Goal: Transaction & Acquisition: Purchase product/service

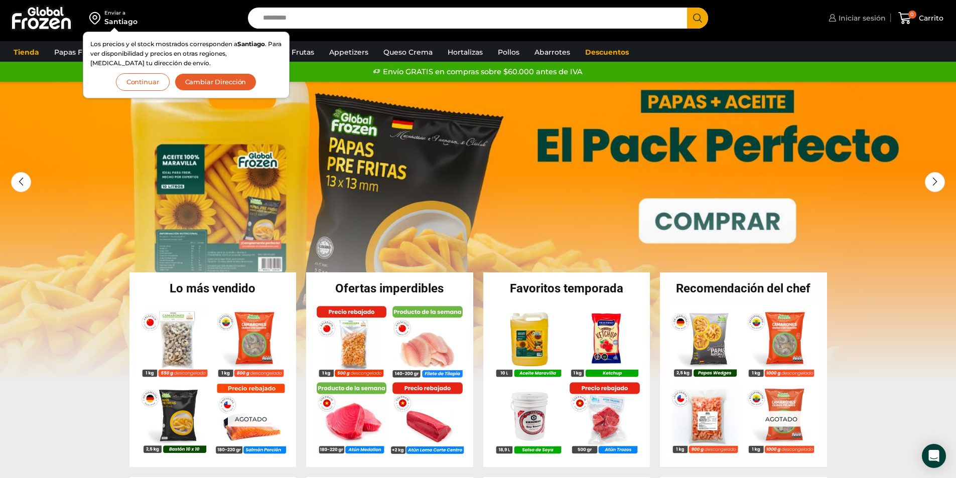
click at [848, 18] on span "Iniciar sesión" at bounding box center [861, 18] width 50 height 10
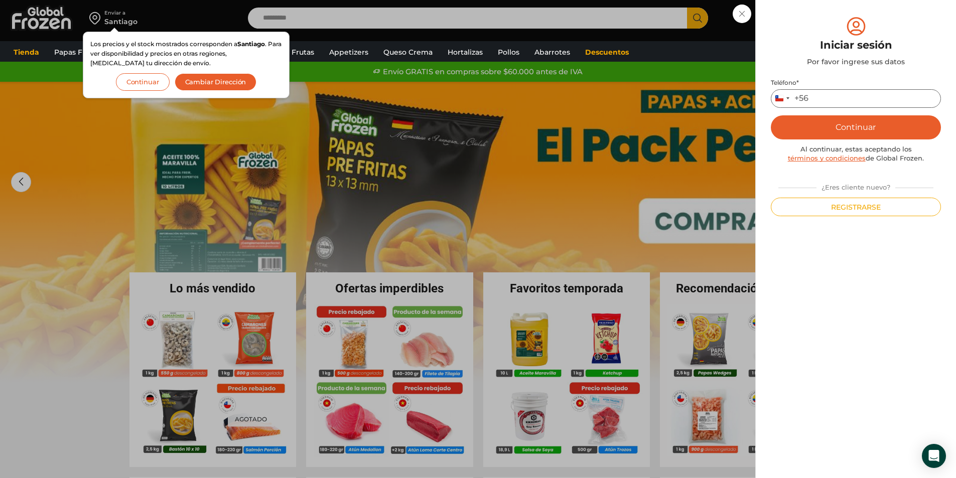
click at [836, 98] on input "Teléfono *" at bounding box center [856, 98] width 170 height 19
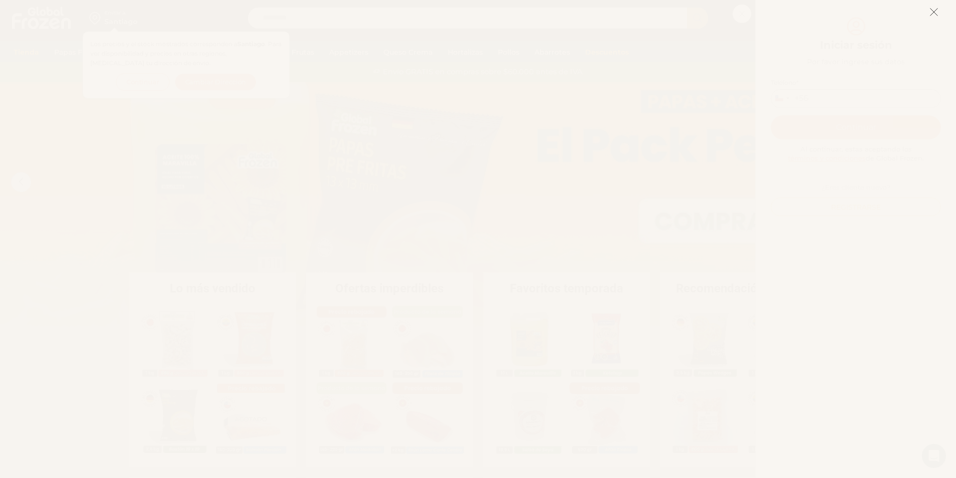
type input "*********"
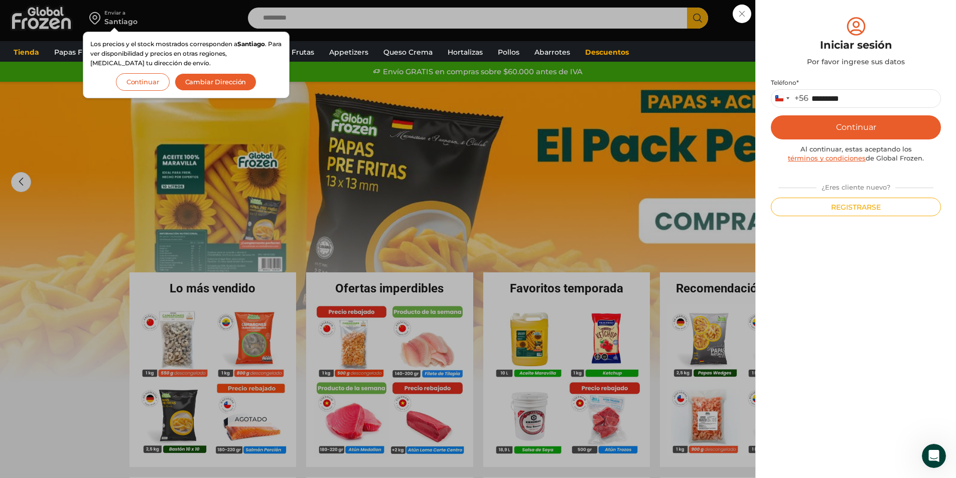
click at [151, 85] on button "Continuar" at bounding box center [143, 82] width 54 height 18
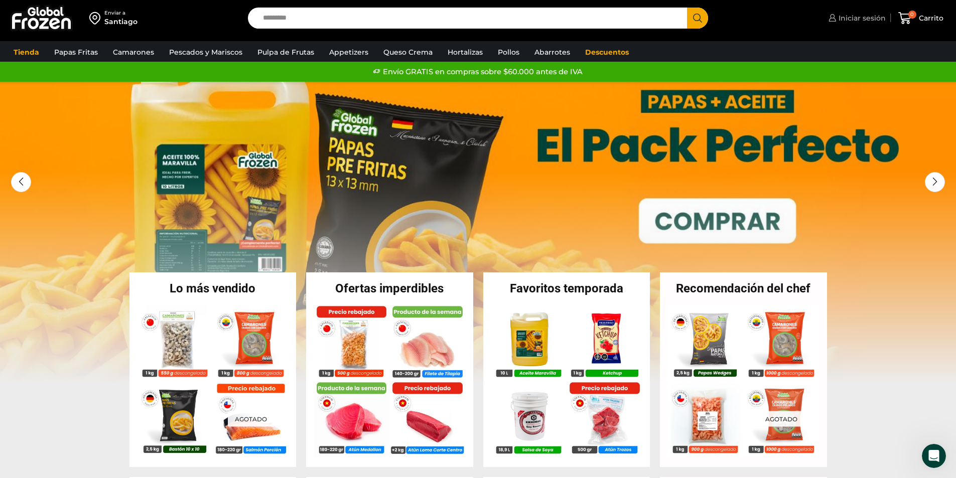
click at [865, 16] on span "Iniciar sesión" at bounding box center [861, 18] width 50 height 10
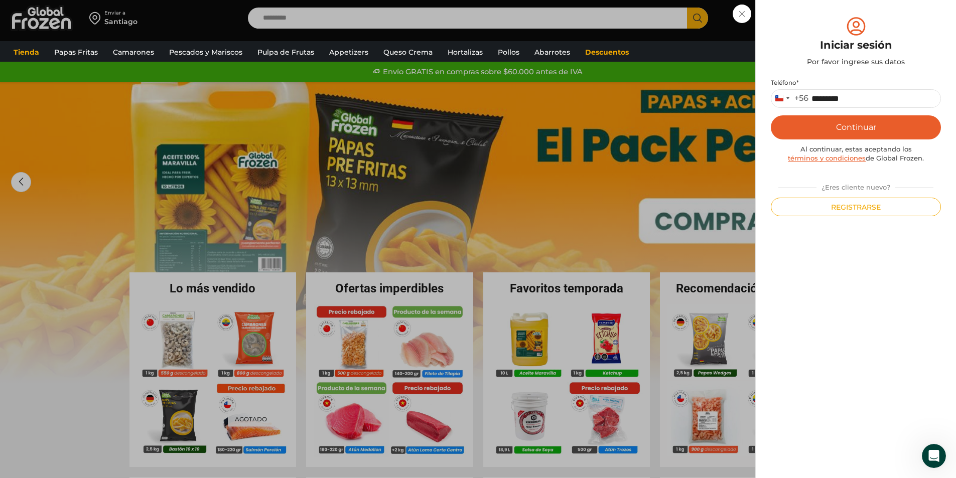
click at [860, 130] on button "Continuar" at bounding box center [856, 127] width 170 height 24
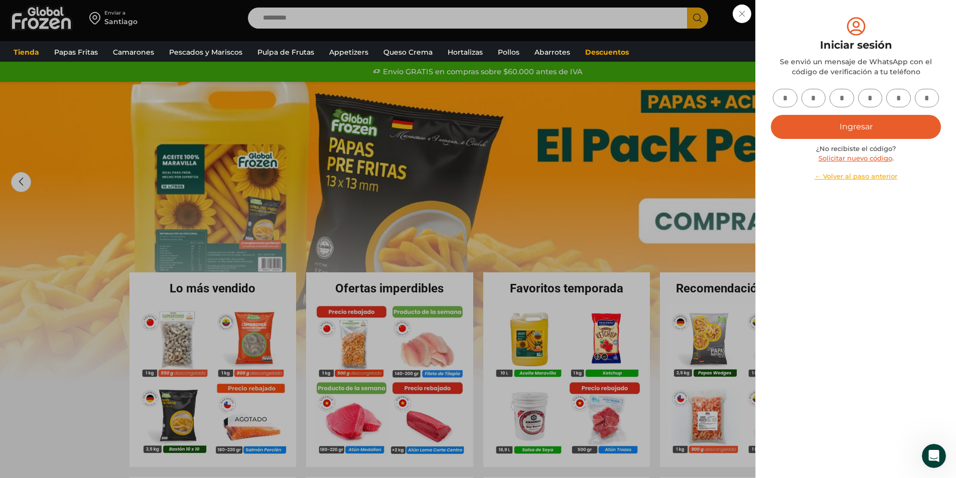
click at [789, 97] on input "text" at bounding box center [785, 98] width 25 height 19
type input "*"
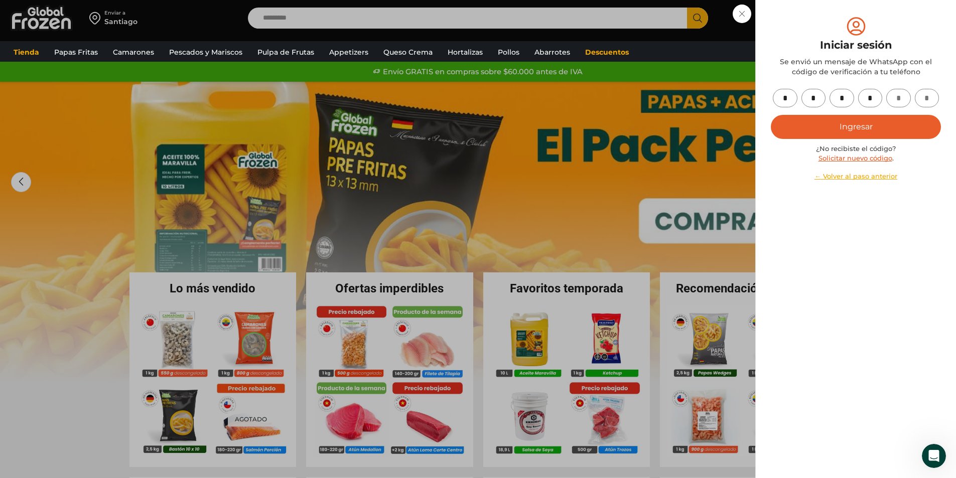
type input "*"
click at [808, 125] on button "Ingresar" at bounding box center [856, 127] width 170 height 24
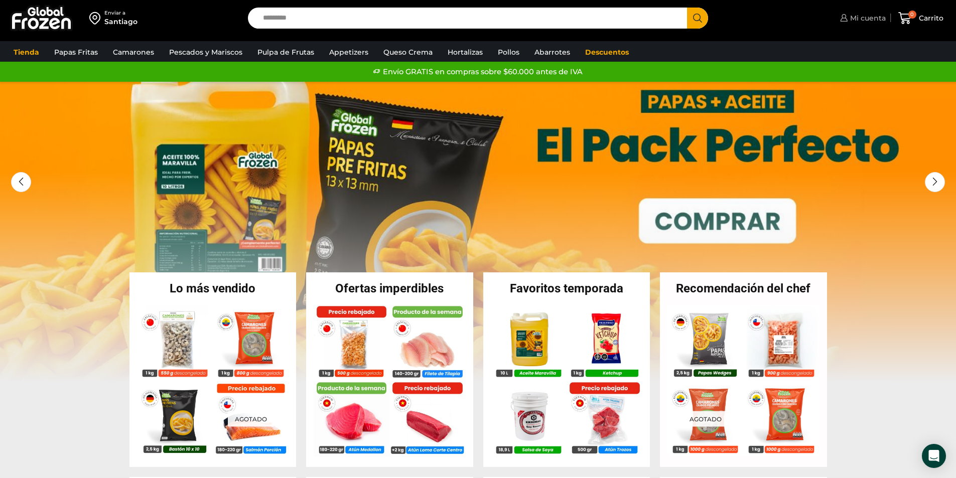
click at [858, 15] on span "Mi cuenta" at bounding box center [867, 18] width 38 height 10
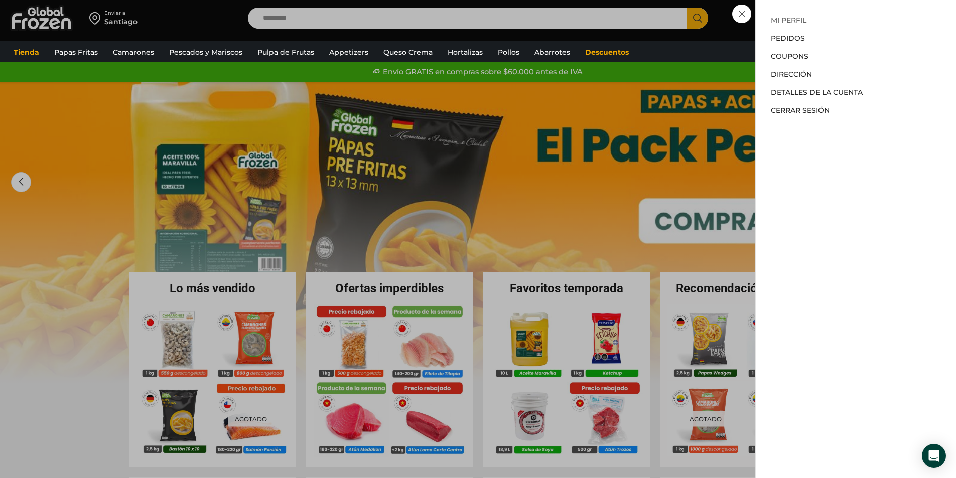
click at [782, 23] on link "Mi perfil" at bounding box center [789, 20] width 36 height 9
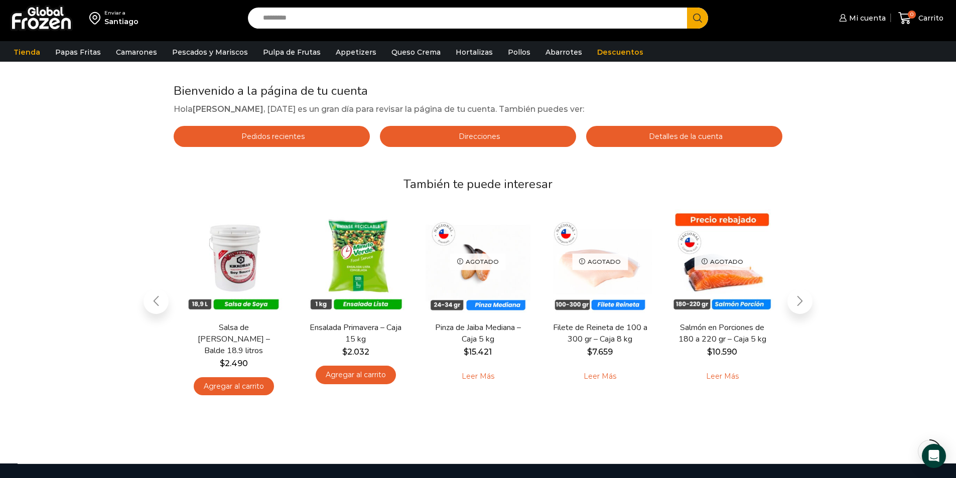
scroll to position [100, 0]
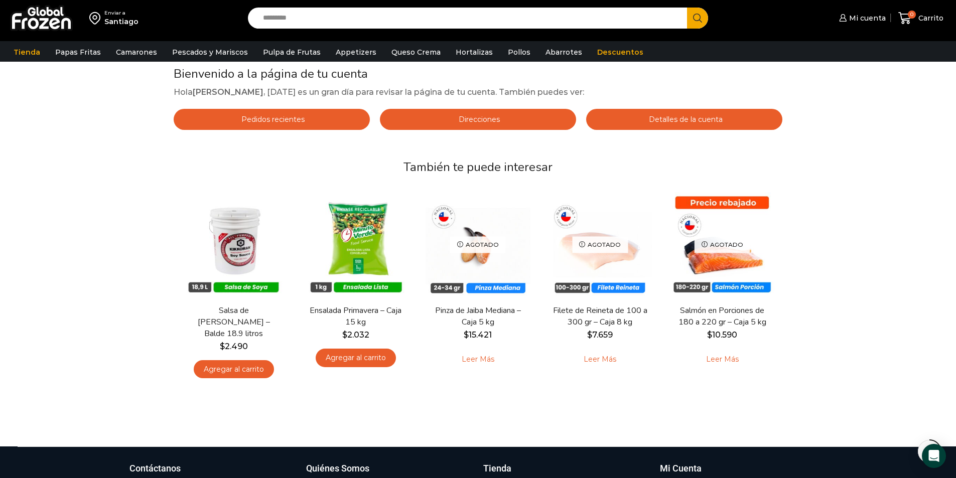
click at [320, 123] on link "Pedidos recientes" at bounding box center [272, 119] width 196 height 21
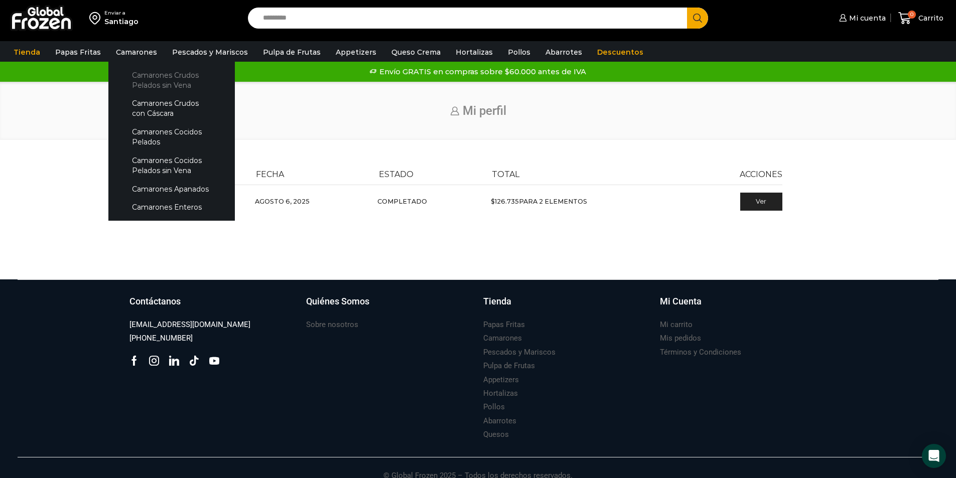
click at [136, 83] on link "Camarones Crudos Pelados sin Vena" at bounding box center [171, 80] width 106 height 29
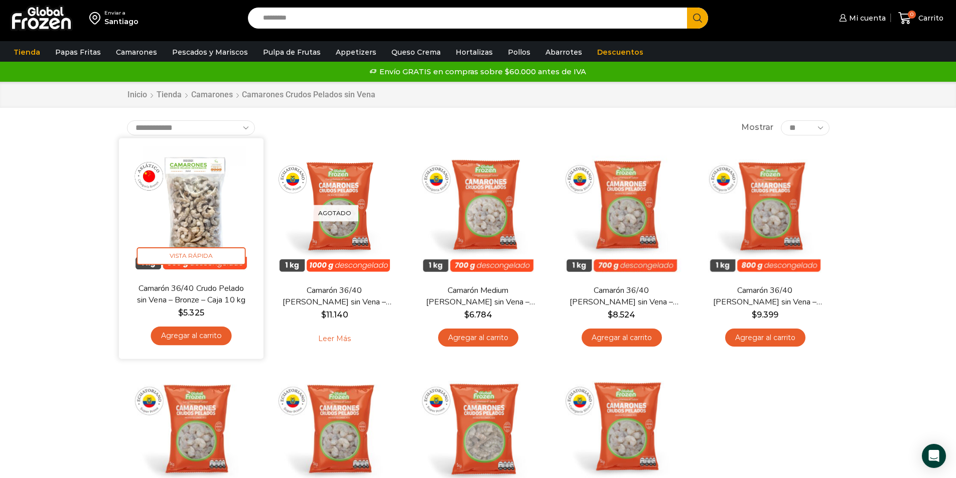
click at [202, 337] on link "Agregar al carrito" at bounding box center [191, 336] width 81 height 19
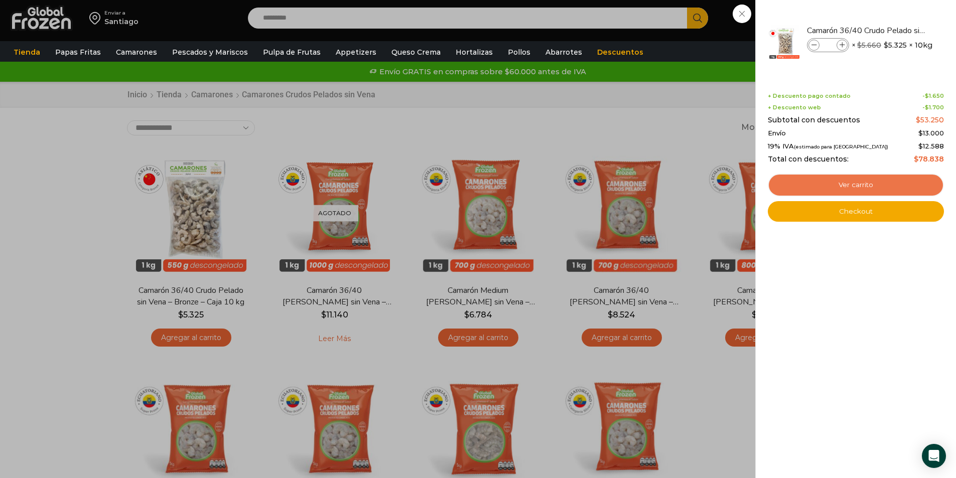
click at [800, 186] on link "Ver carrito" at bounding box center [856, 185] width 176 height 23
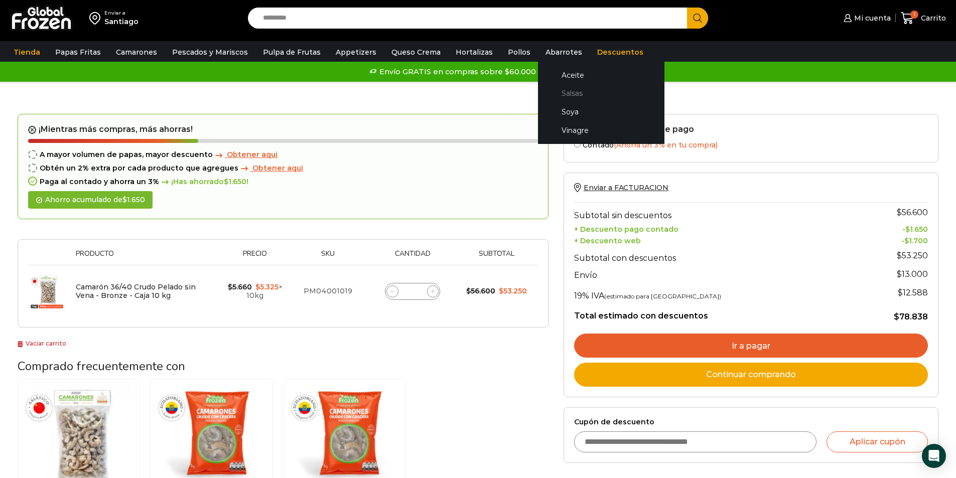
click at [548, 93] on link "Salsas" at bounding box center [601, 93] width 106 height 19
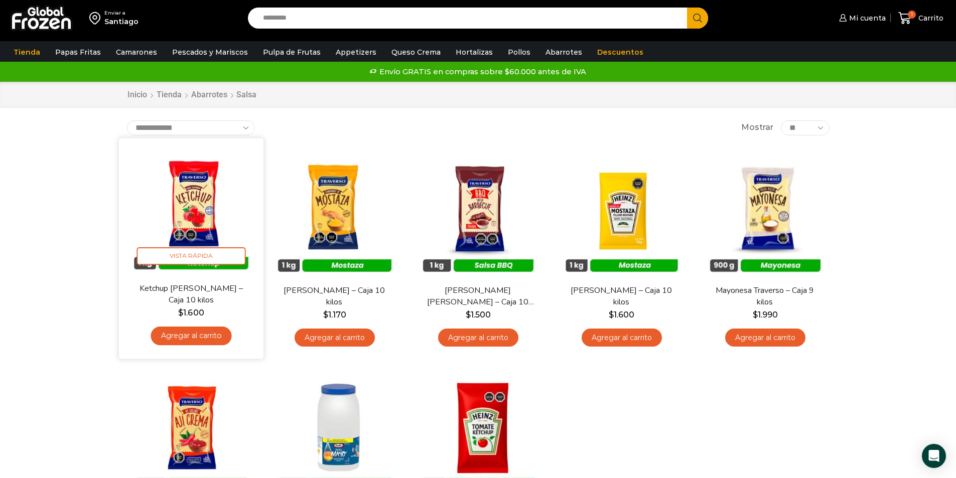
click at [189, 335] on link "Agregar al carrito" at bounding box center [191, 336] width 81 height 19
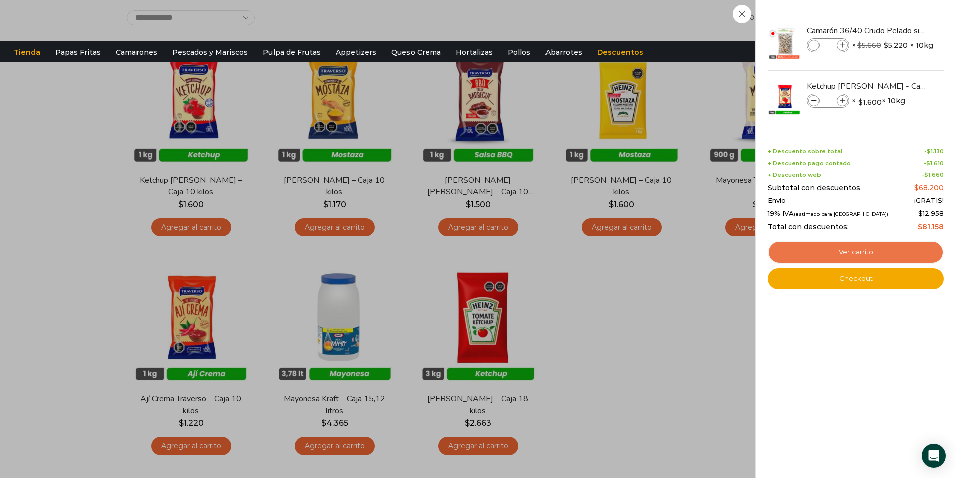
scroll to position [100, 0]
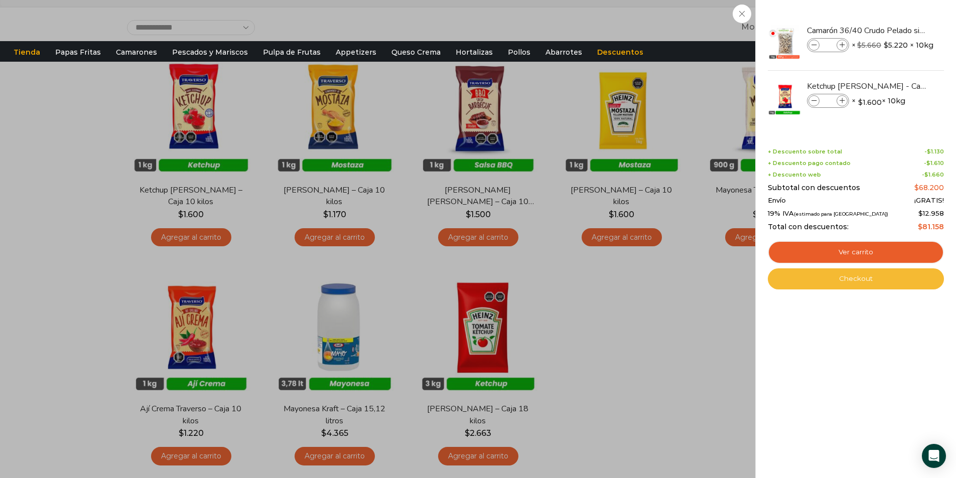
click at [864, 280] on link "Checkout" at bounding box center [856, 279] width 176 height 21
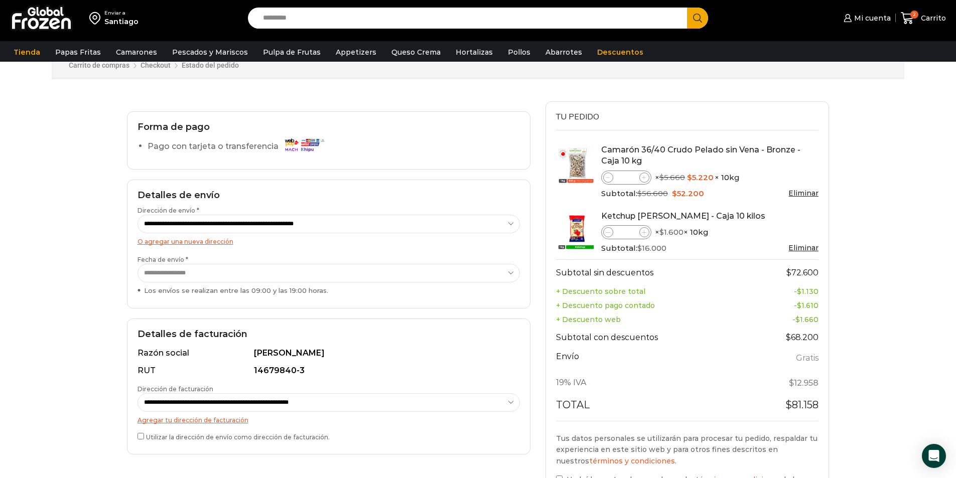
scroll to position [50, 0]
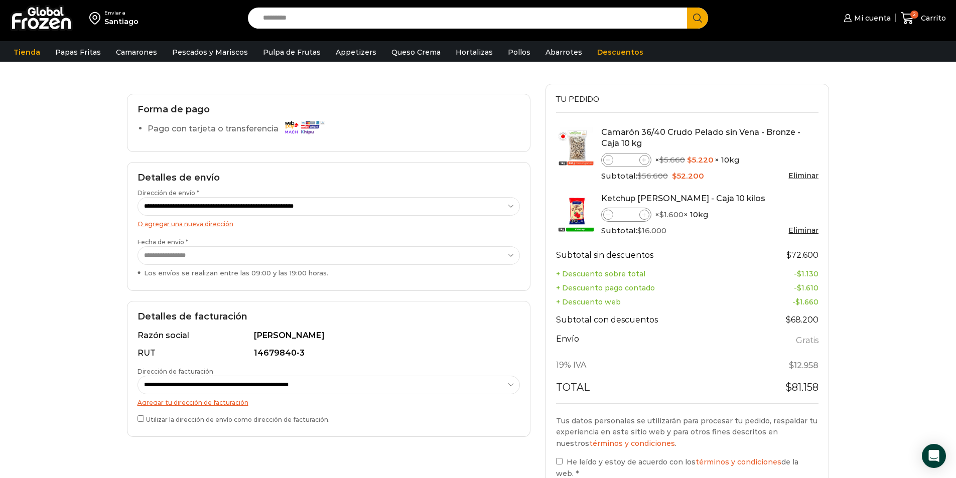
click at [512, 254] on select "**********" at bounding box center [329, 255] width 382 height 19
click at [512, 257] on select "**********" at bounding box center [329, 255] width 382 height 19
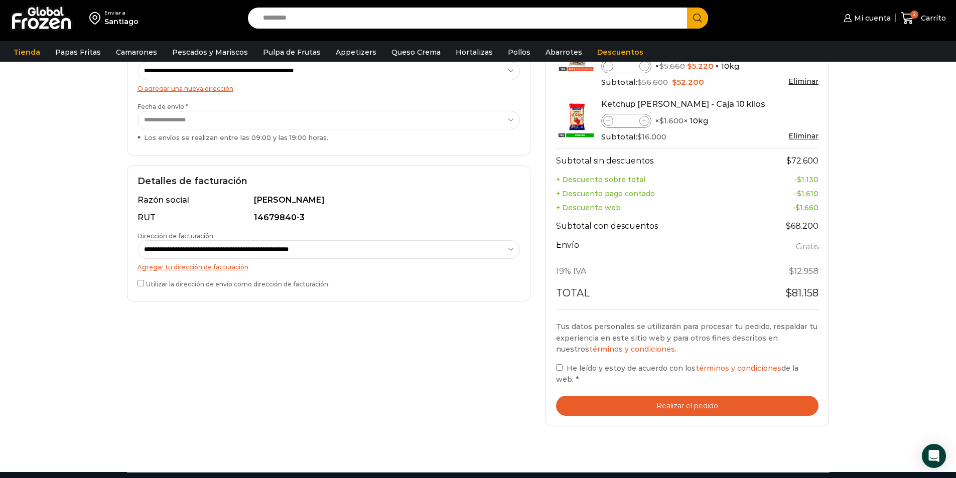
scroll to position [201, 0]
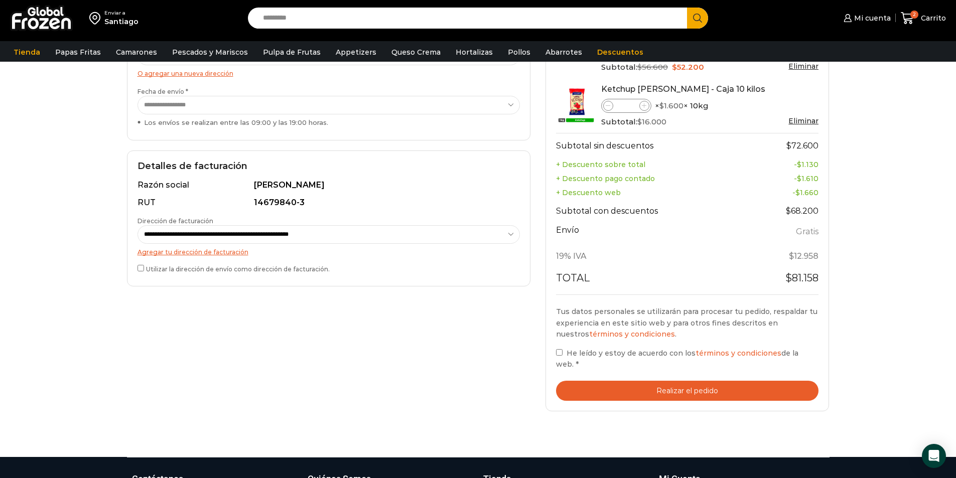
click at [675, 392] on button "Realizar el pedido" at bounding box center [687, 391] width 263 height 21
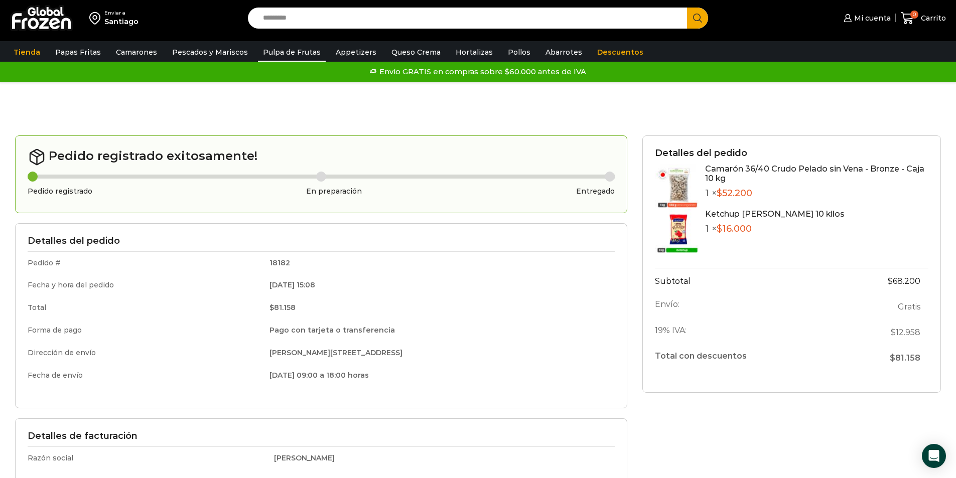
click at [296, 57] on link "Pulpa de Frutas" at bounding box center [292, 52] width 68 height 19
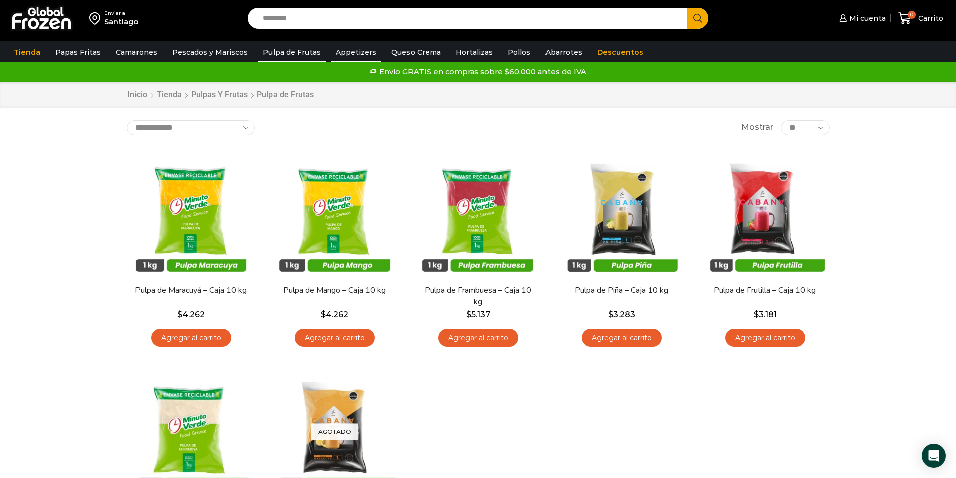
click at [354, 54] on link "Appetizers" at bounding box center [356, 52] width 51 height 19
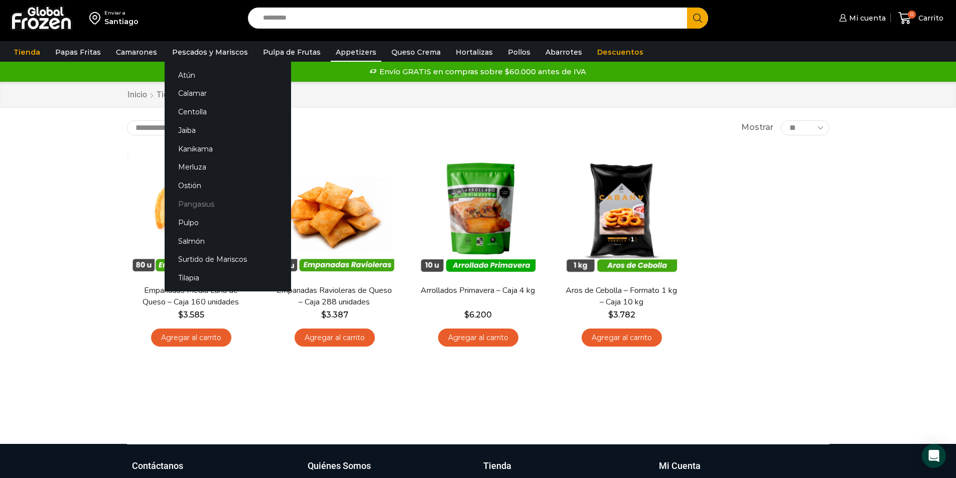
click at [193, 203] on link "Pangasius" at bounding box center [228, 204] width 126 height 19
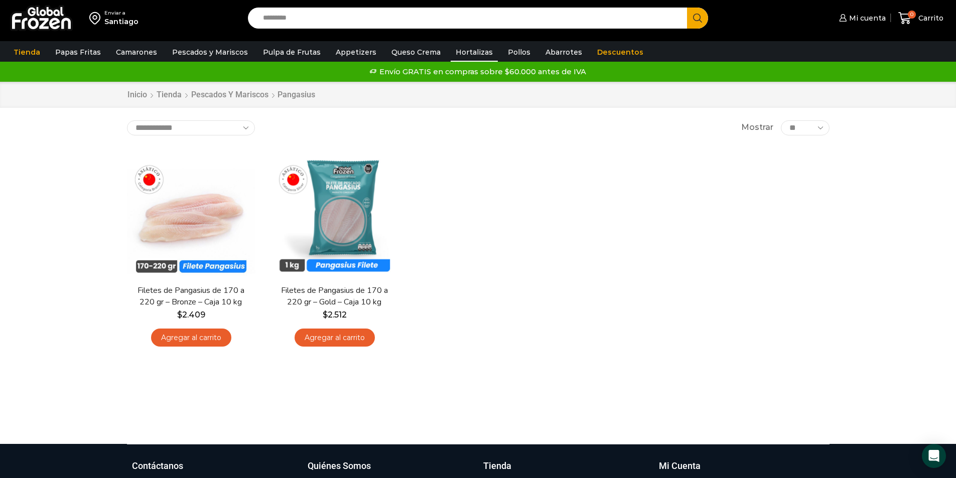
click at [467, 53] on link "Hortalizas" at bounding box center [474, 52] width 47 height 19
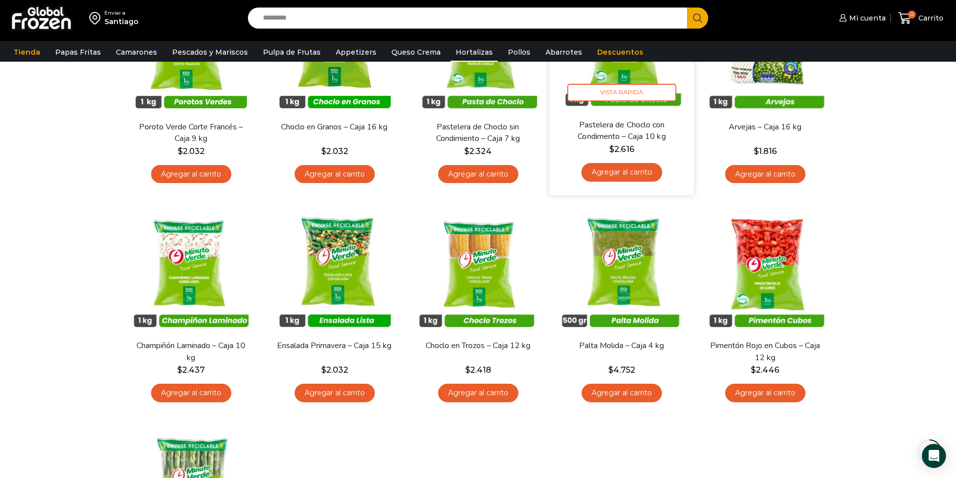
scroll to position [151, 0]
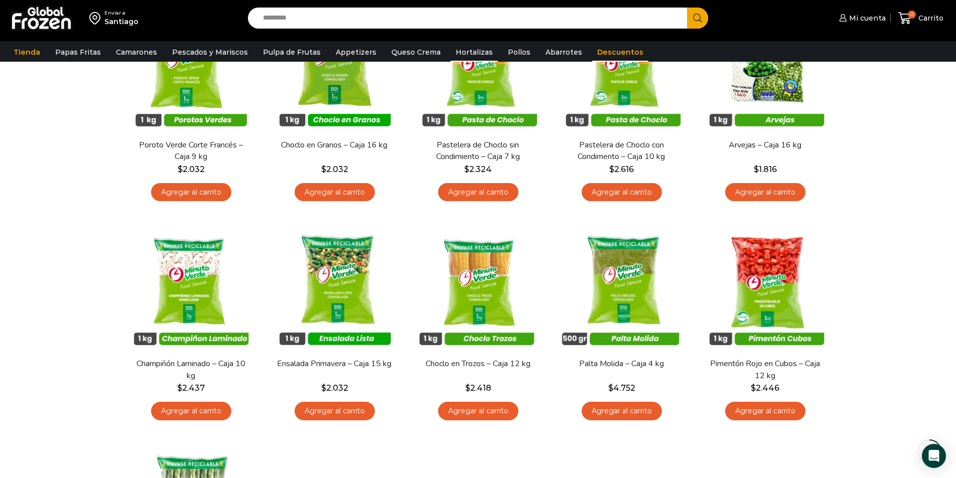
click at [607, 49] on link "Descuentos" at bounding box center [620, 52] width 56 height 19
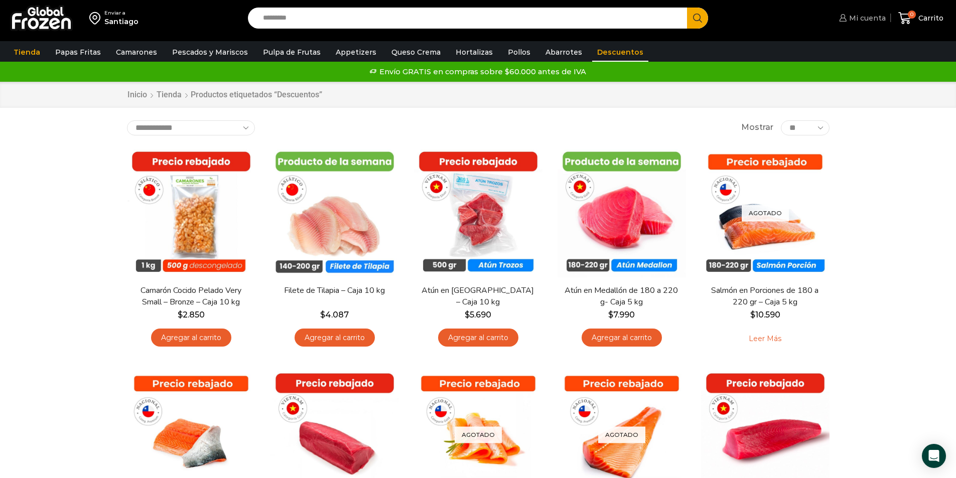
click at [868, 17] on span "Mi cuenta" at bounding box center [866, 18] width 39 height 10
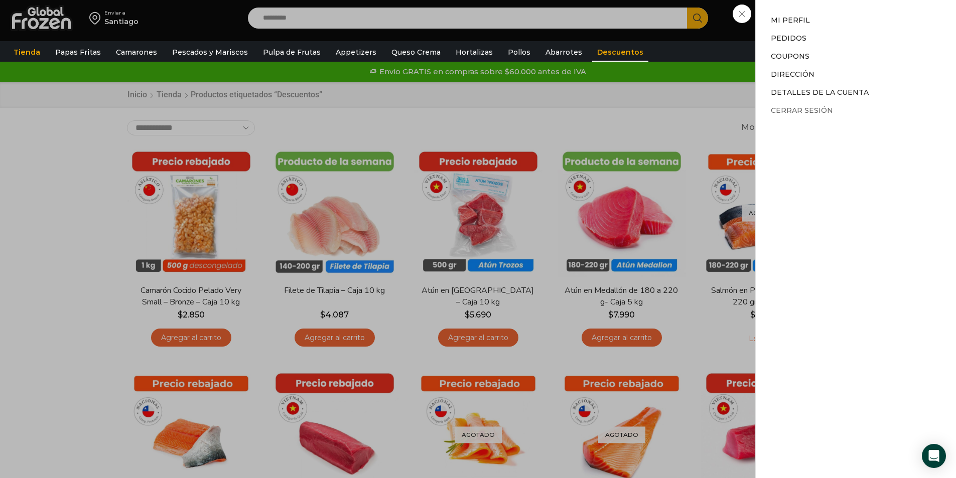
click at [822, 113] on link "Cerrar sesión" at bounding box center [802, 110] width 62 height 9
